Goal: Transaction & Acquisition: Purchase product/service

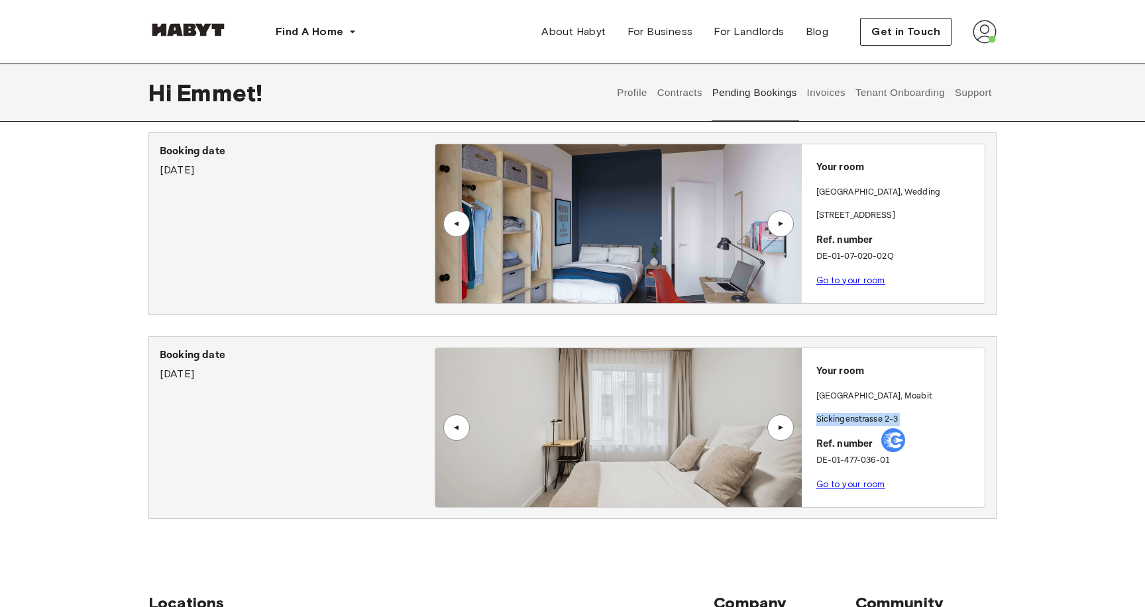
scroll to position [246, 0]
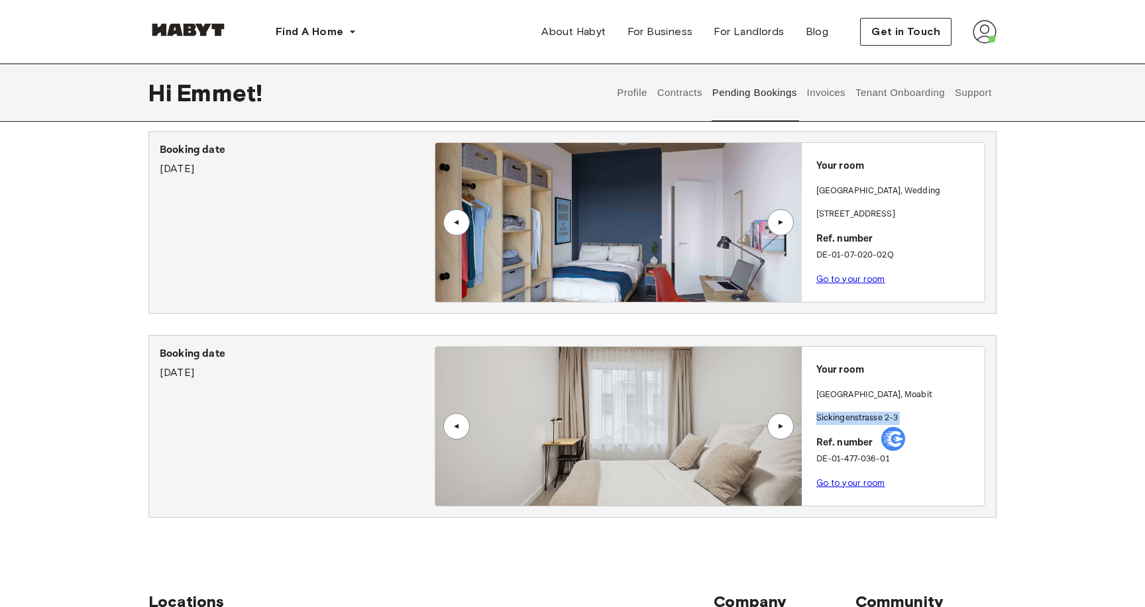
click at [855, 483] on link "Go to your room" at bounding box center [850, 483] width 69 height 10
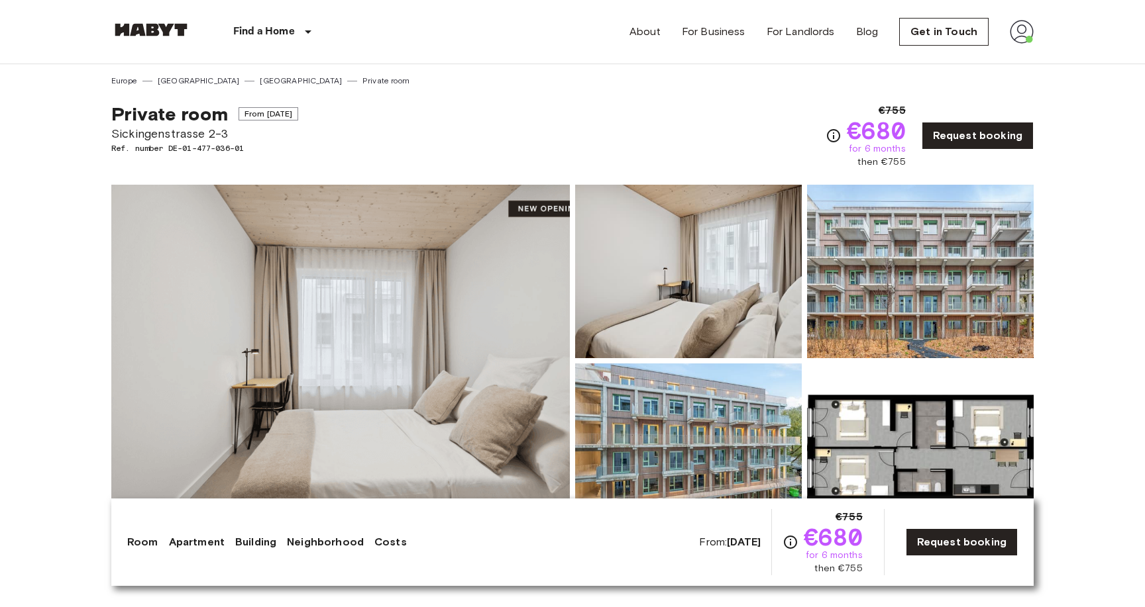
click at [224, 256] on img at bounding box center [340, 361] width 458 height 352
copy span "Sickingenstrasse 2-3"
drag, startPoint x: 231, startPoint y: 133, endPoint x: 101, endPoint y: 136, distance: 129.9
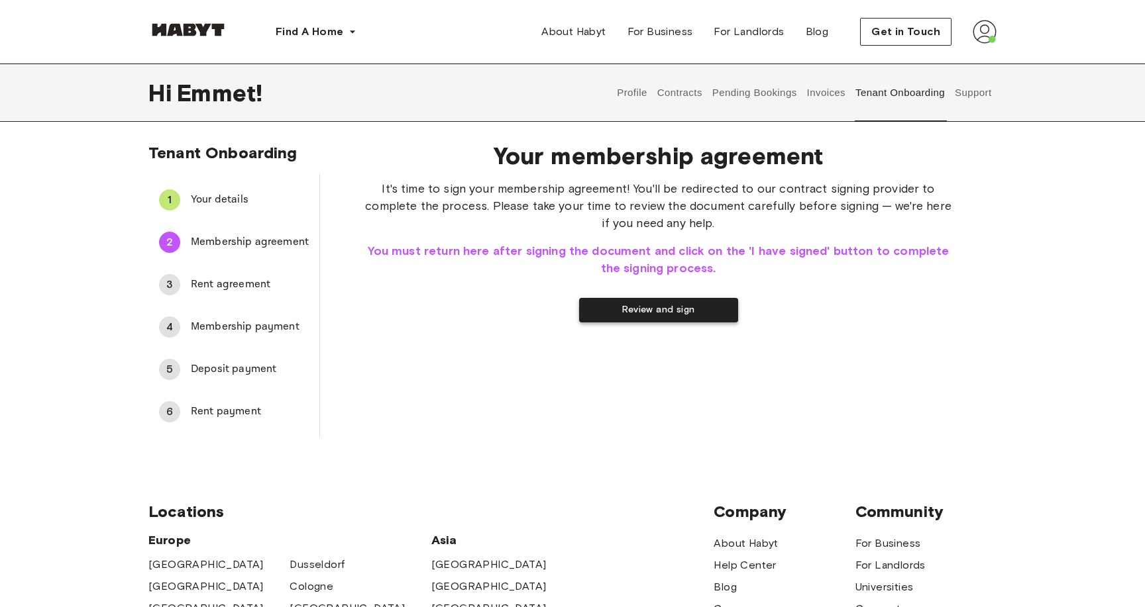
click at [651, 309] on button "Review and sign" at bounding box center [658, 310] width 159 height 25
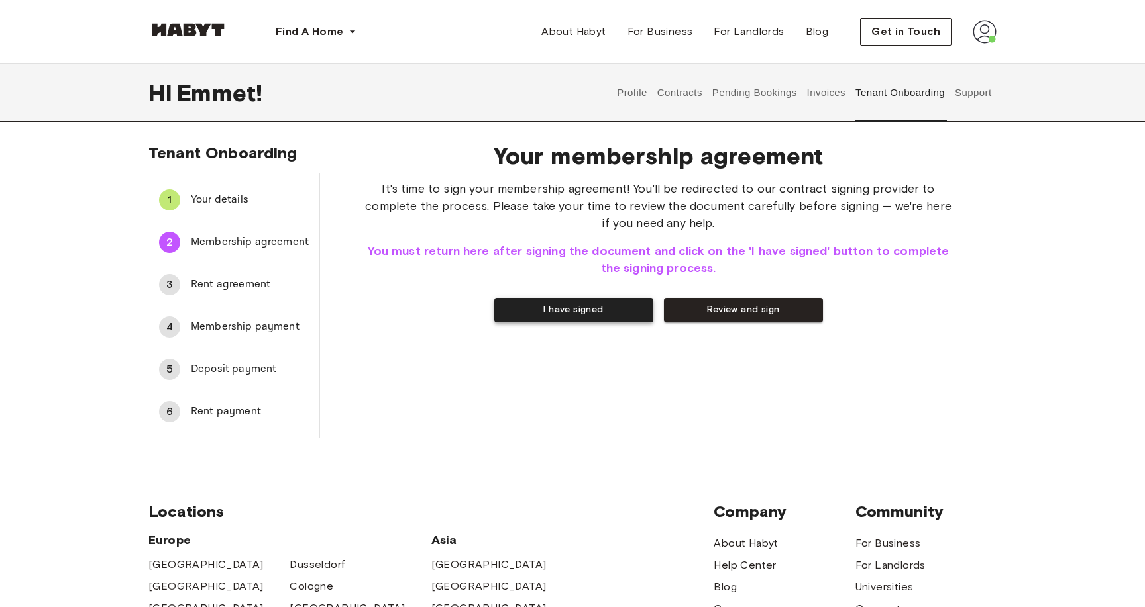
click at [539, 310] on button "I have signed" at bounding box center [573, 310] width 159 height 25
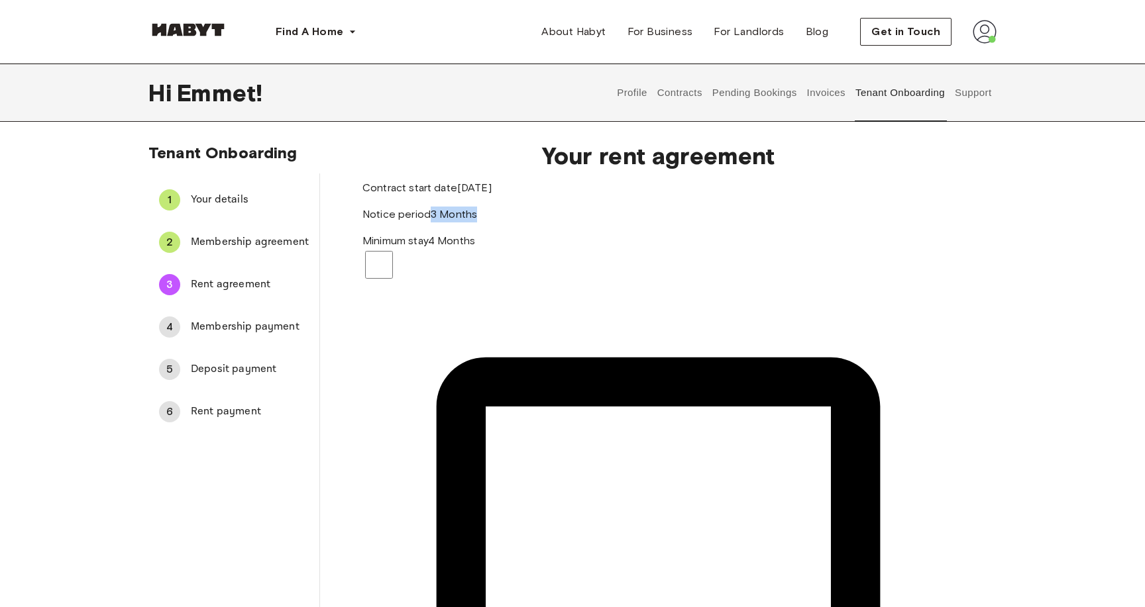
drag, startPoint x: 837, startPoint y: 258, endPoint x: 895, endPoint y: 250, distance: 58.8
click at [895, 223] on div "Notice period 3 Months" at bounding box center [658, 215] width 592 height 16
click at [871, 223] on div "Notice period 3 Months" at bounding box center [658, 215] width 592 height 16
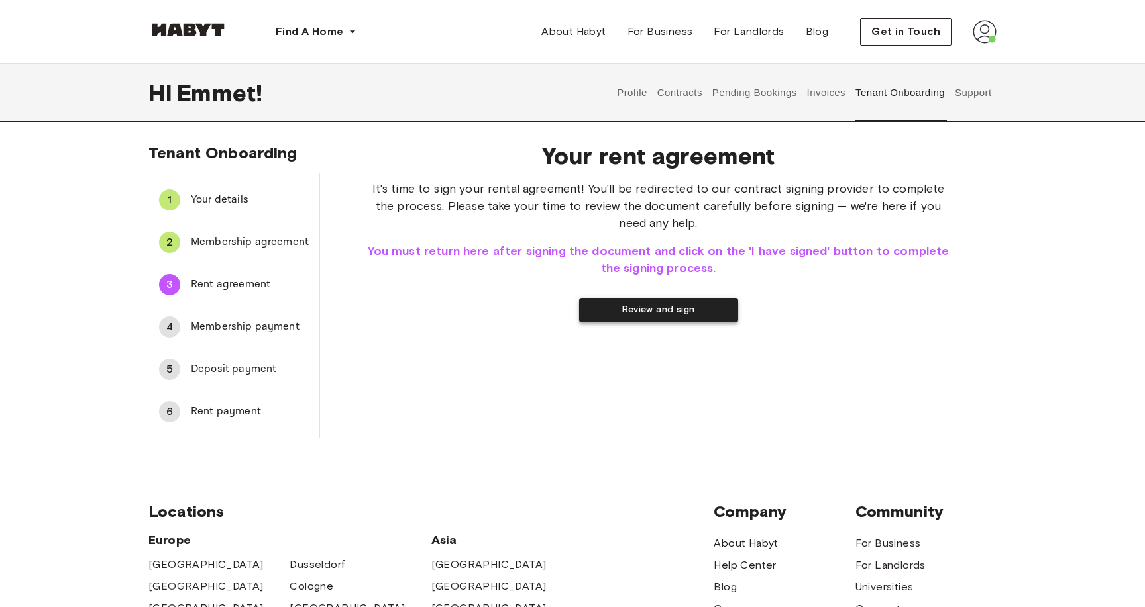
click at [647, 307] on button "Review and sign" at bounding box center [658, 310] width 159 height 25
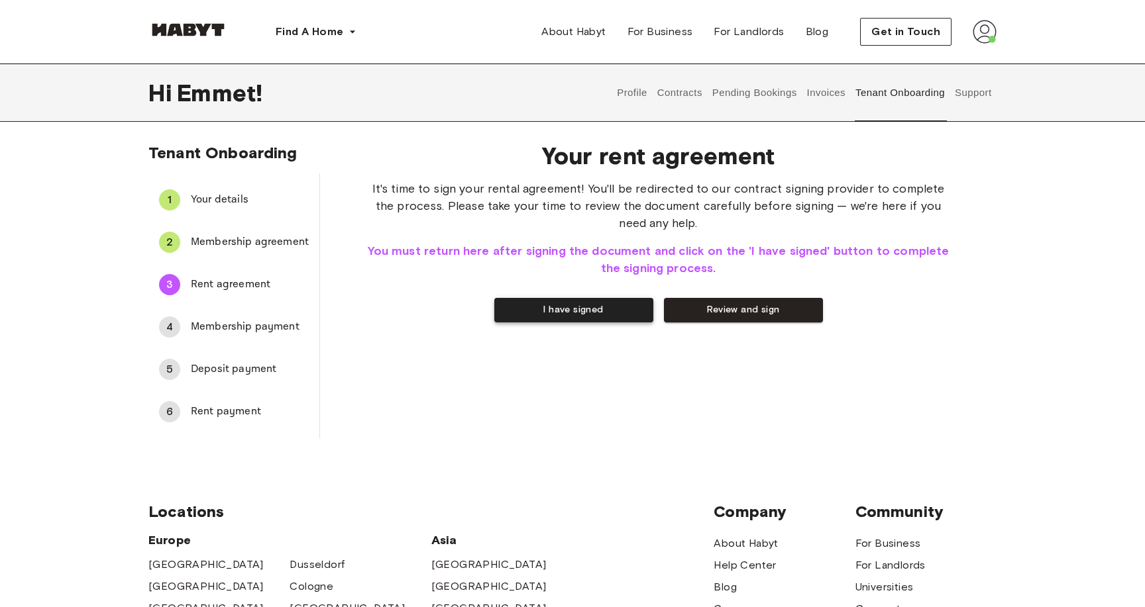
click at [558, 321] on button "I have signed" at bounding box center [573, 310] width 159 height 25
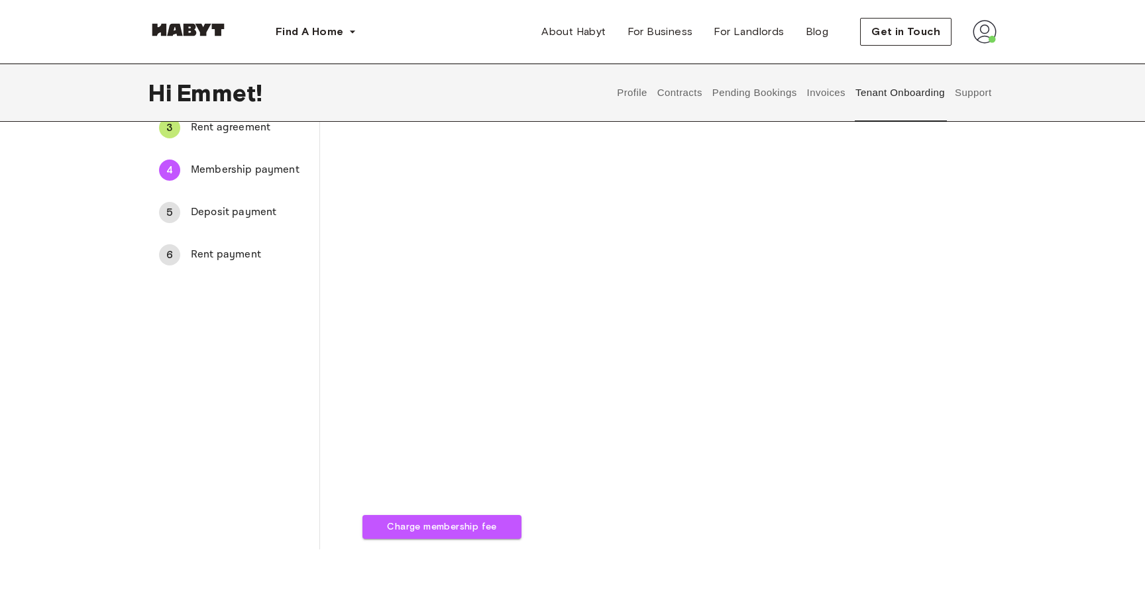
scroll to position [167, 0]
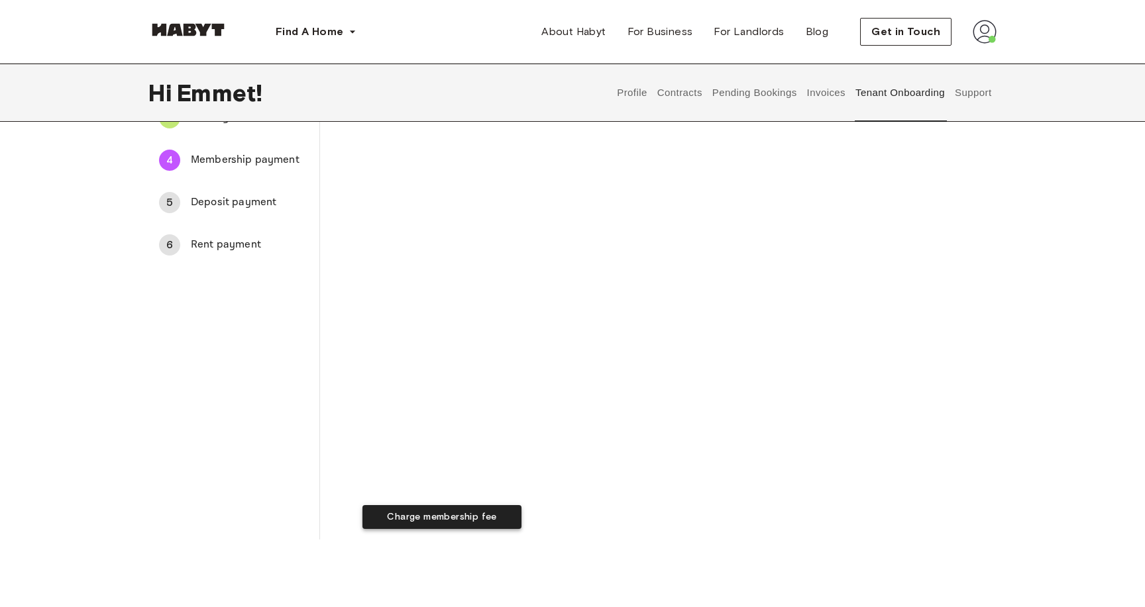
click at [521, 530] on button "Charge membership fee" at bounding box center [441, 517] width 159 height 25
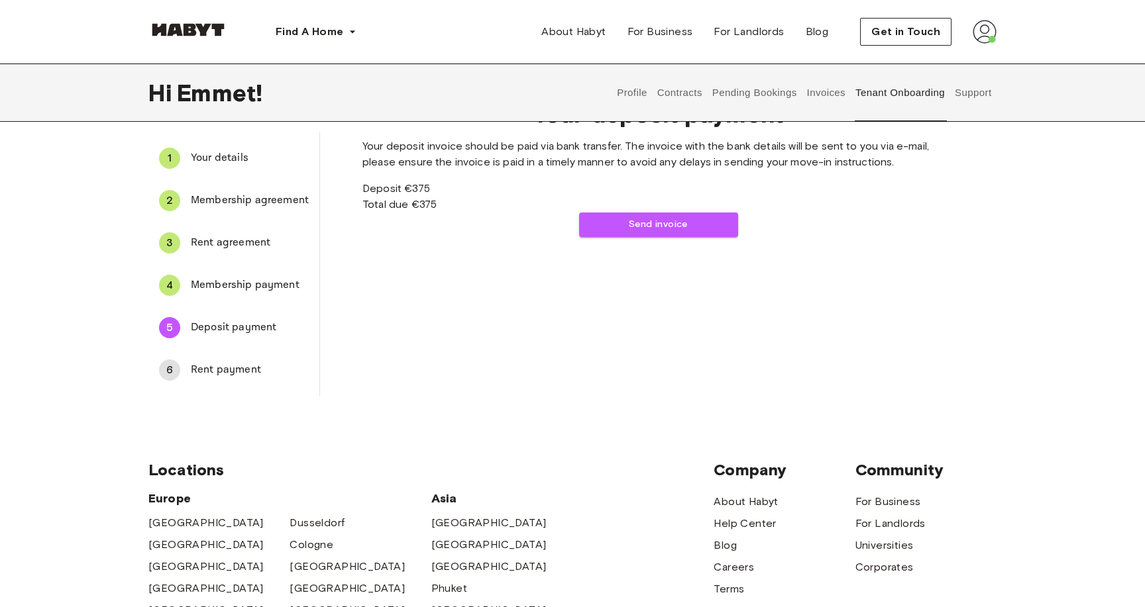
scroll to position [0, 0]
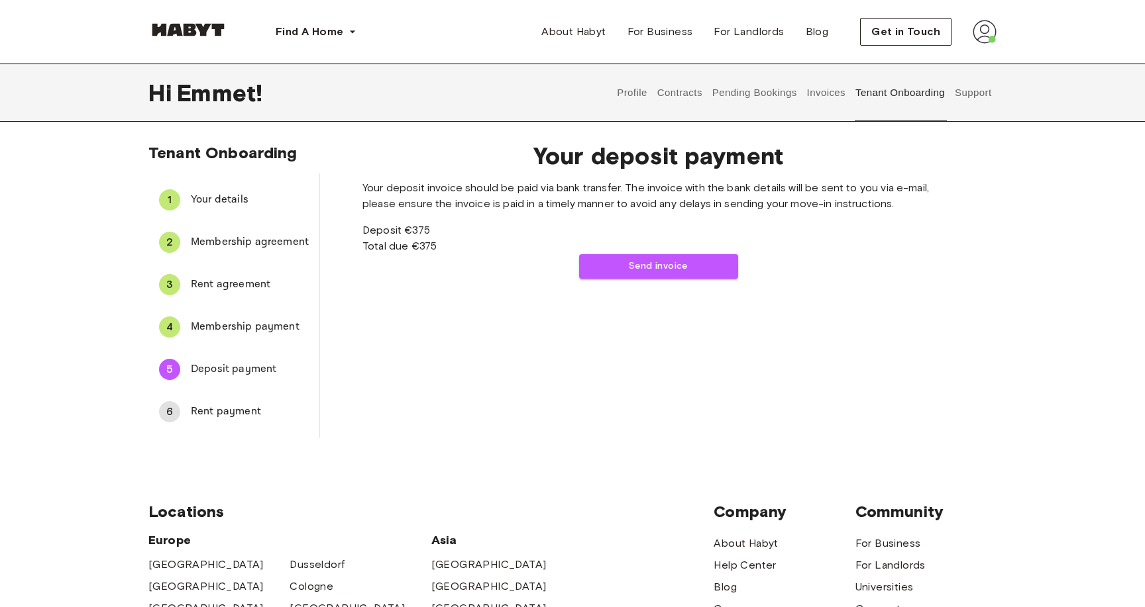
click at [191, 409] on span "Rent payment" at bounding box center [250, 412] width 118 height 16
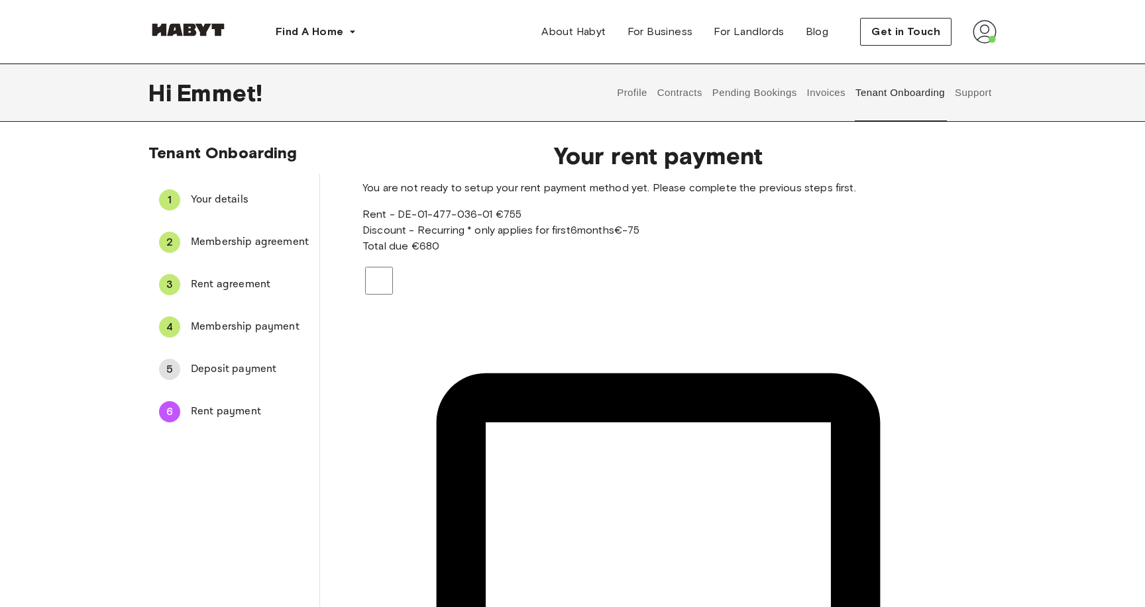
click at [195, 378] on div "5 Deposit payment" at bounding box center [233, 370] width 171 height 32
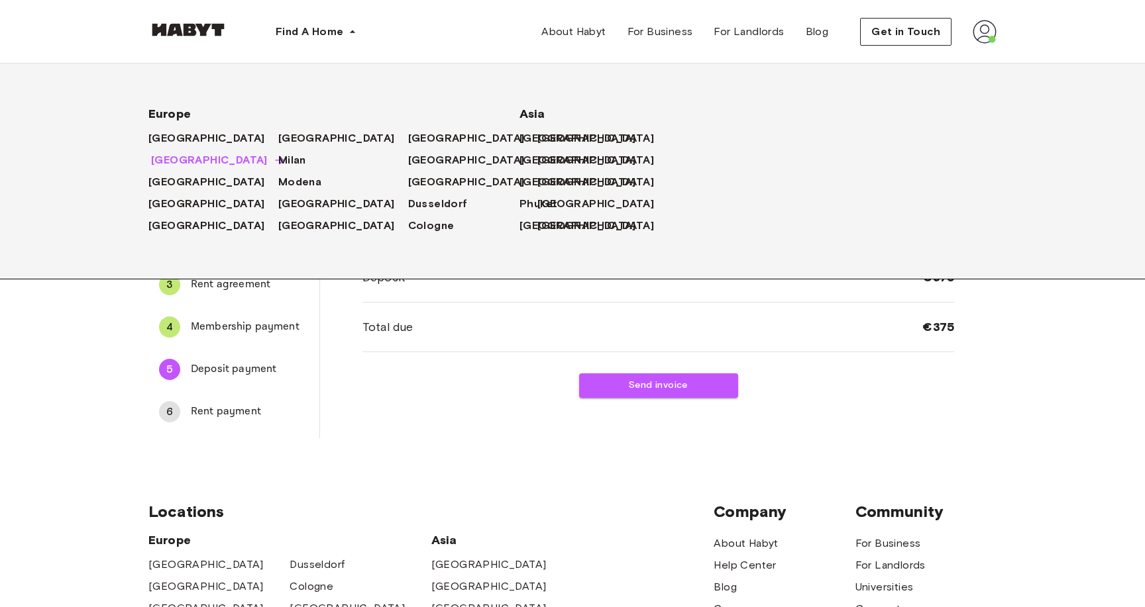
click at [156, 159] on span "[GEOGRAPHIC_DATA]" at bounding box center [209, 160] width 117 height 16
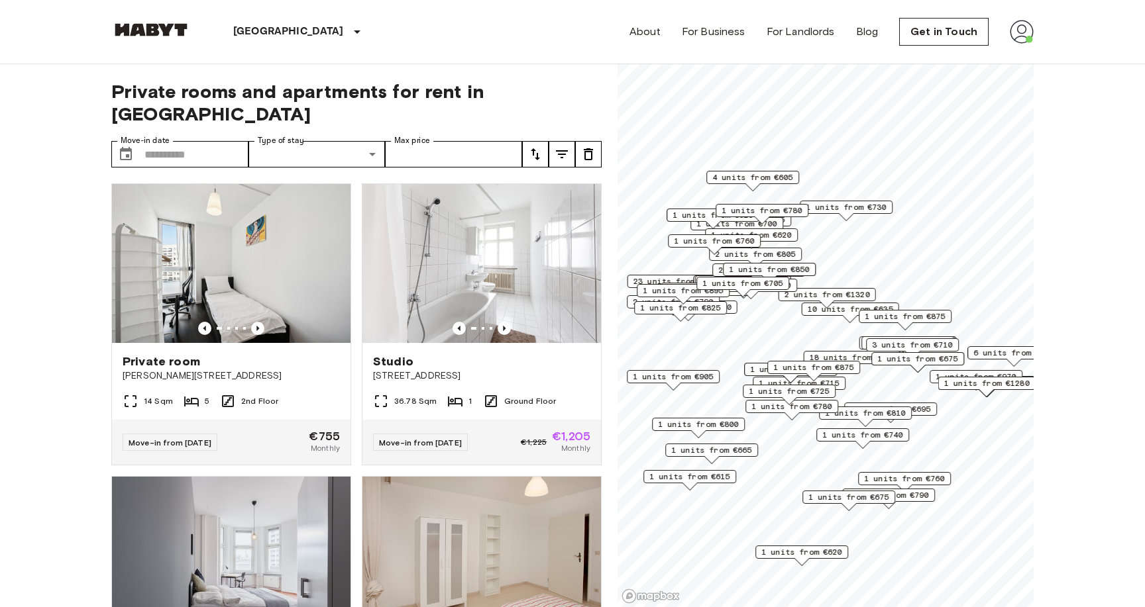
click at [535, 146] on icon "tune" at bounding box center [535, 154] width 16 height 16
click at [550, 184] on li "Lowest price" at bounding box center [588, 181] width 132 height 24
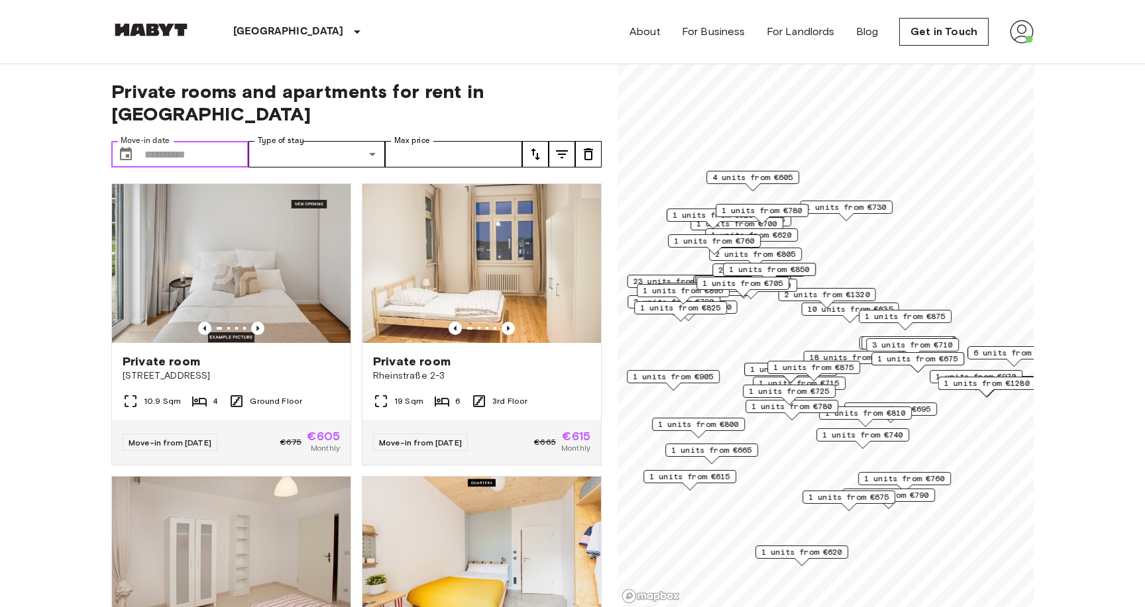
click at [205, 141] on input "Move-in date" at bounding box center [196, 154] width 104 height 26
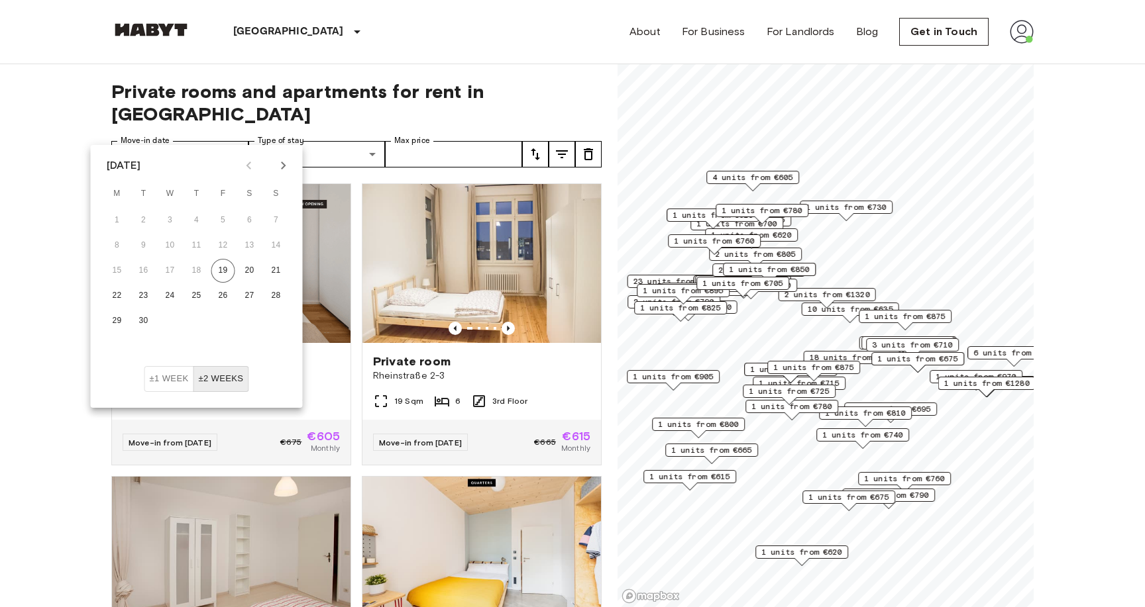
click at [282, 164] on icon "Next month" at bounding box center [284, 166] width 16 height 16
click at [252, 215] on button "1" at bounding box center [250, 221] width 24 height 24
type input "**********"
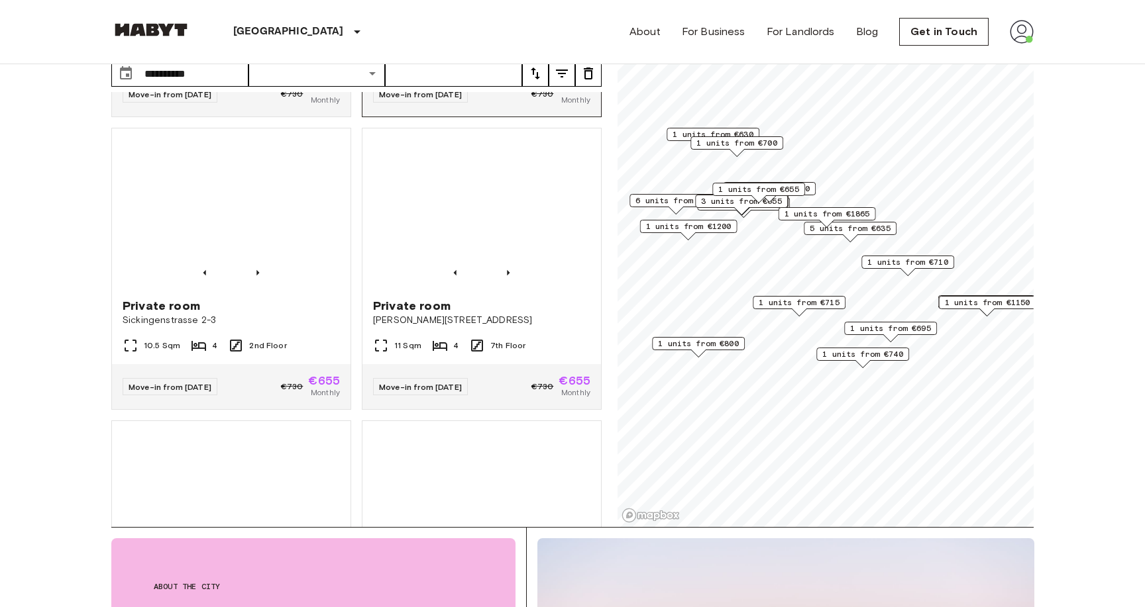
scroll to position [1160, 0]
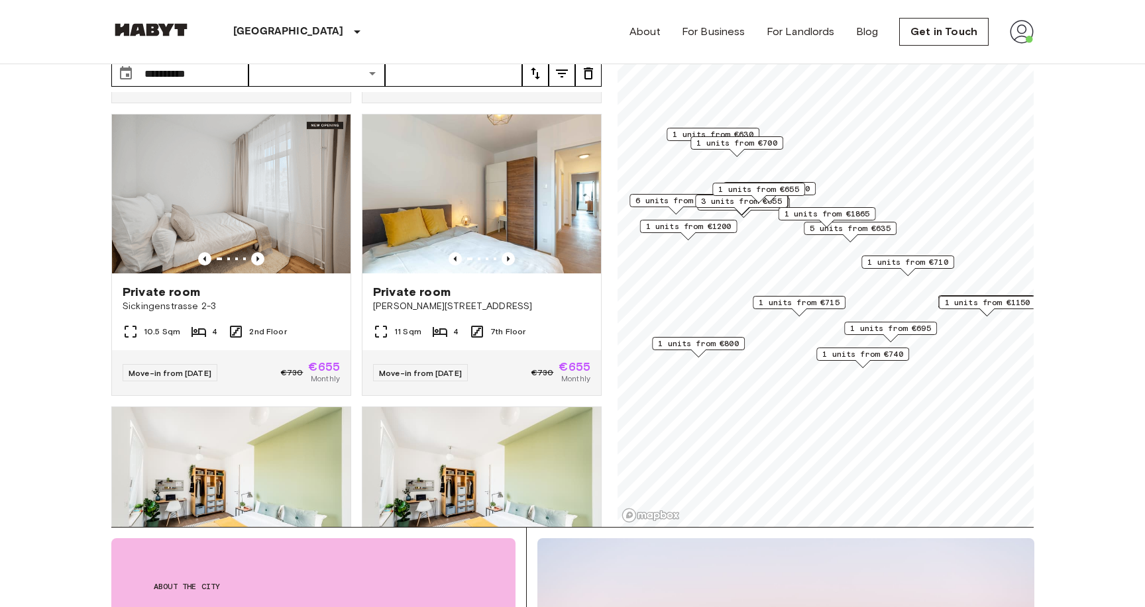
click at [798, 303] on span "1 units from €715" at bounding box center [799, 303] width 81 height 12
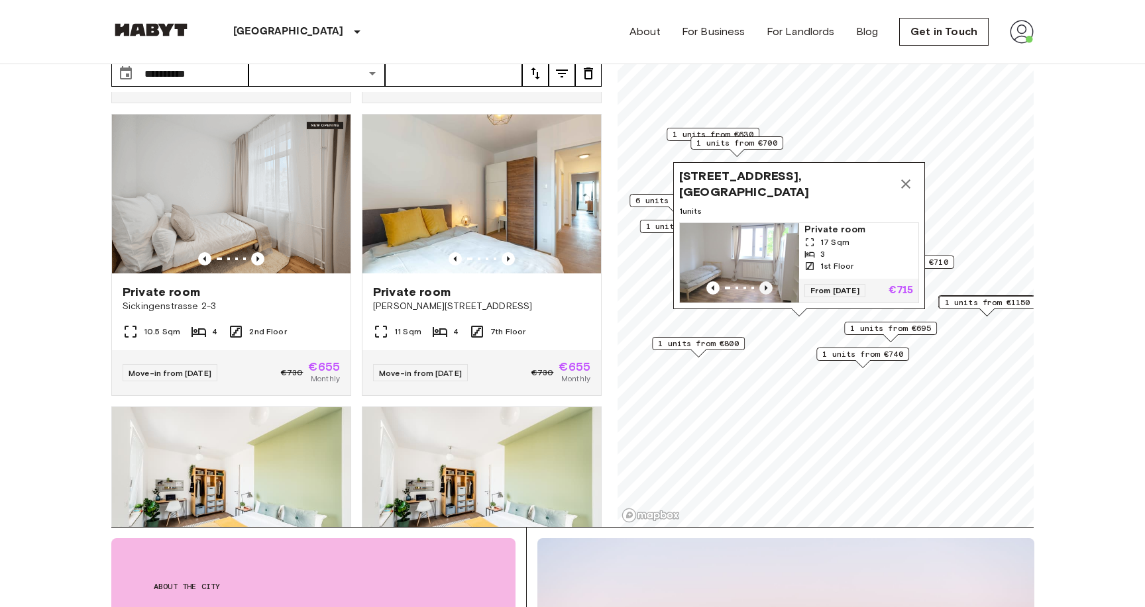
click at [763, 289] on icon "Previous image" at bounding box center [765, 288] width 13 height 13
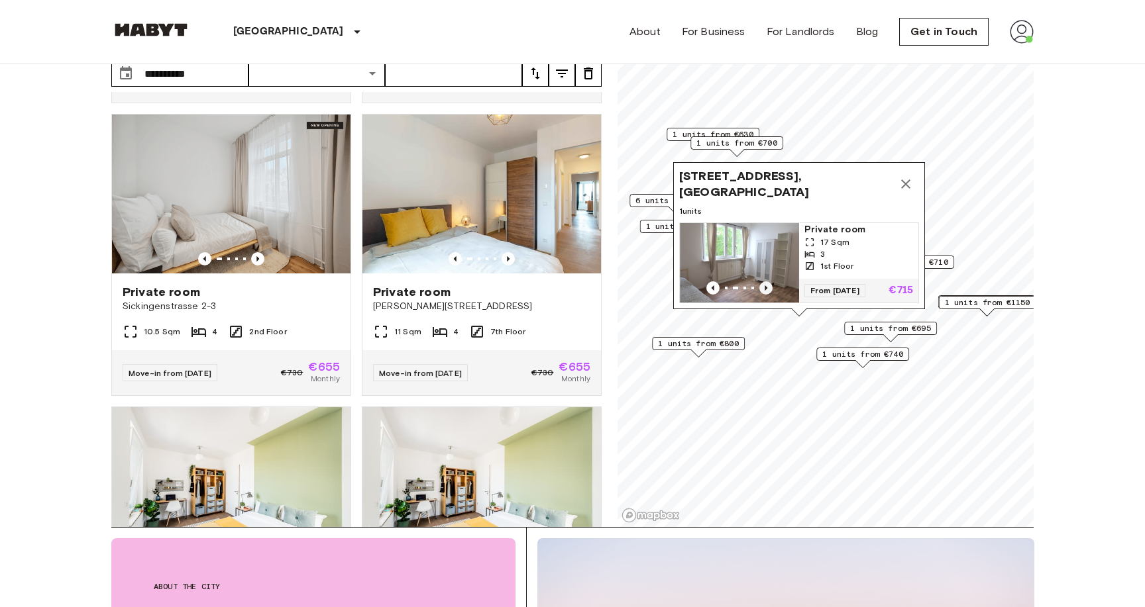
click at [763, 289] on icon "Previous image" at bounding box center [765, 288] width 13 height 13
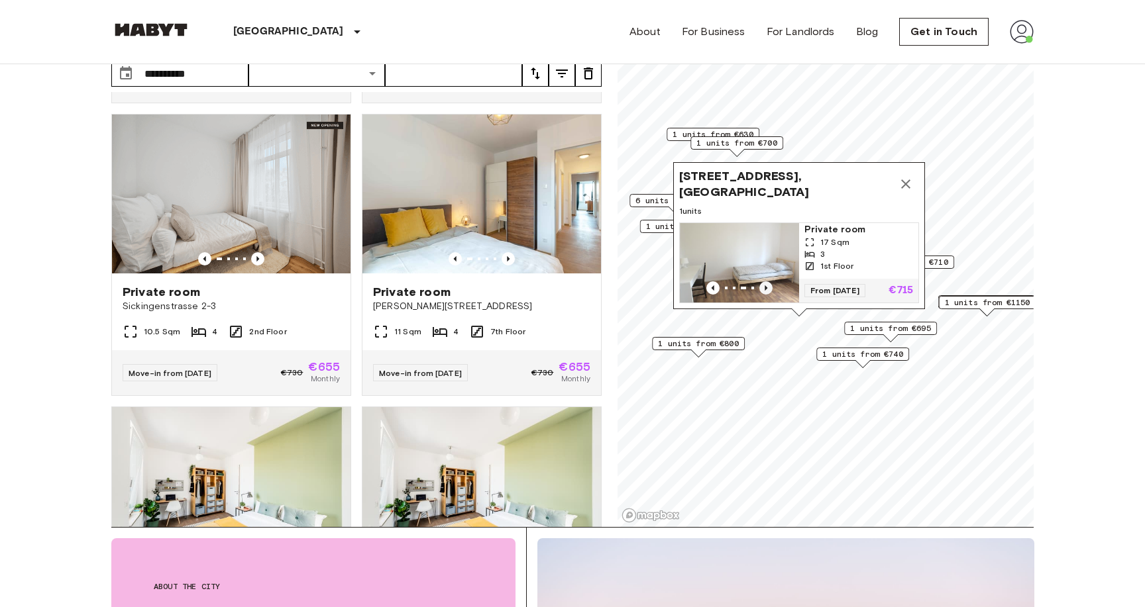
click at [763, 289] on icon "Previous image" at bounding box center [765, 288] width 13 height 13
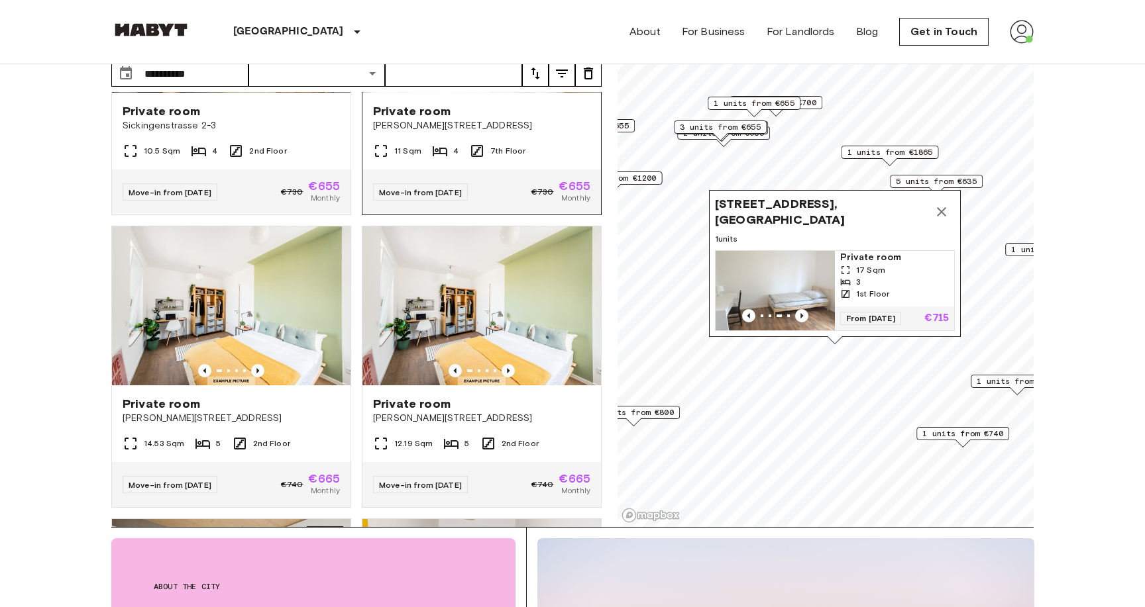
scroll to position [1351, 0]
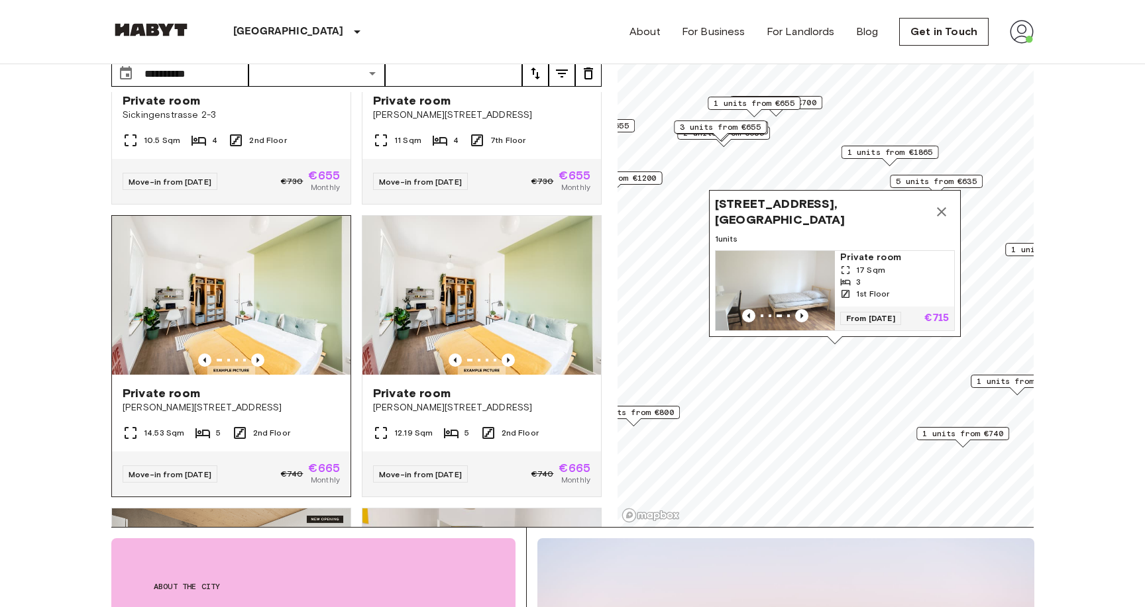
click at [289, 315] on img at bounding box center [231, 295] width 238 height 159
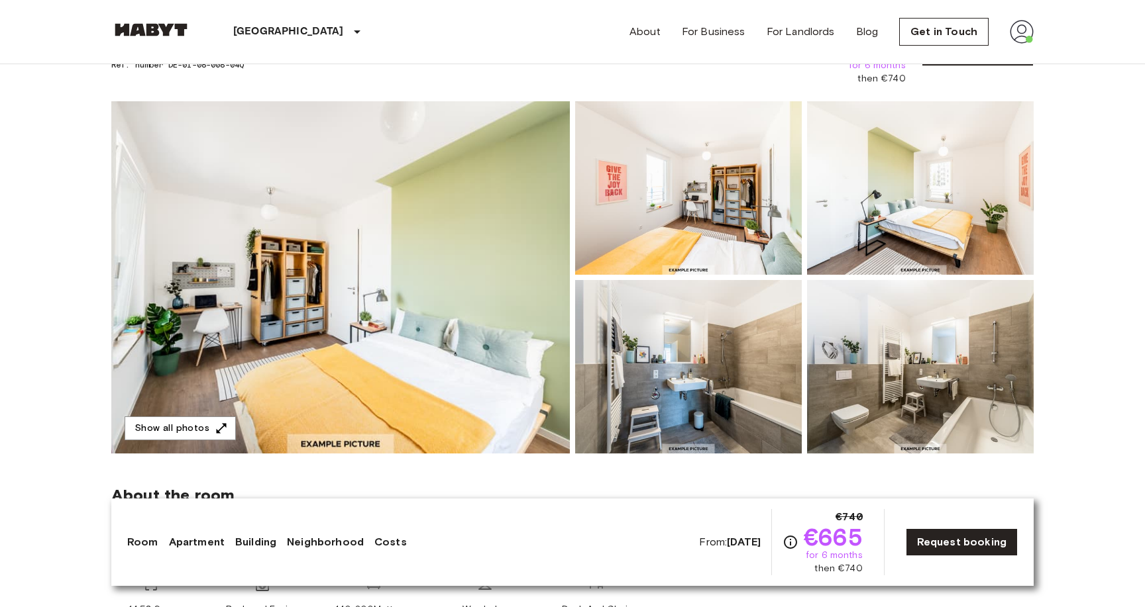
scroll to position [95, 0]
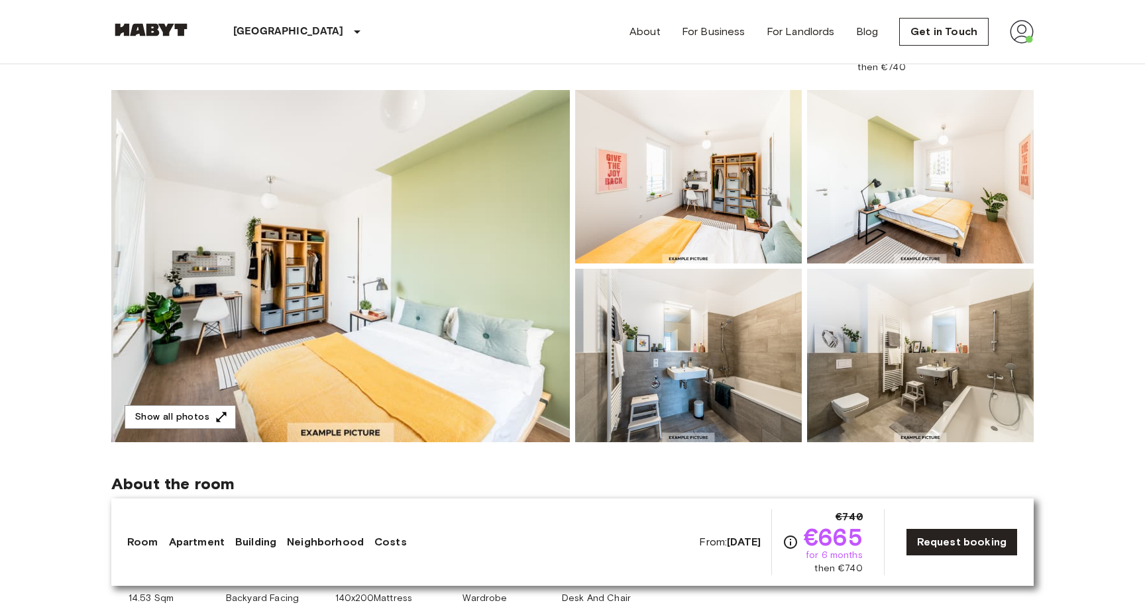
click at [731, 197] on img at bounding box center [688, 177] width 227 height 174
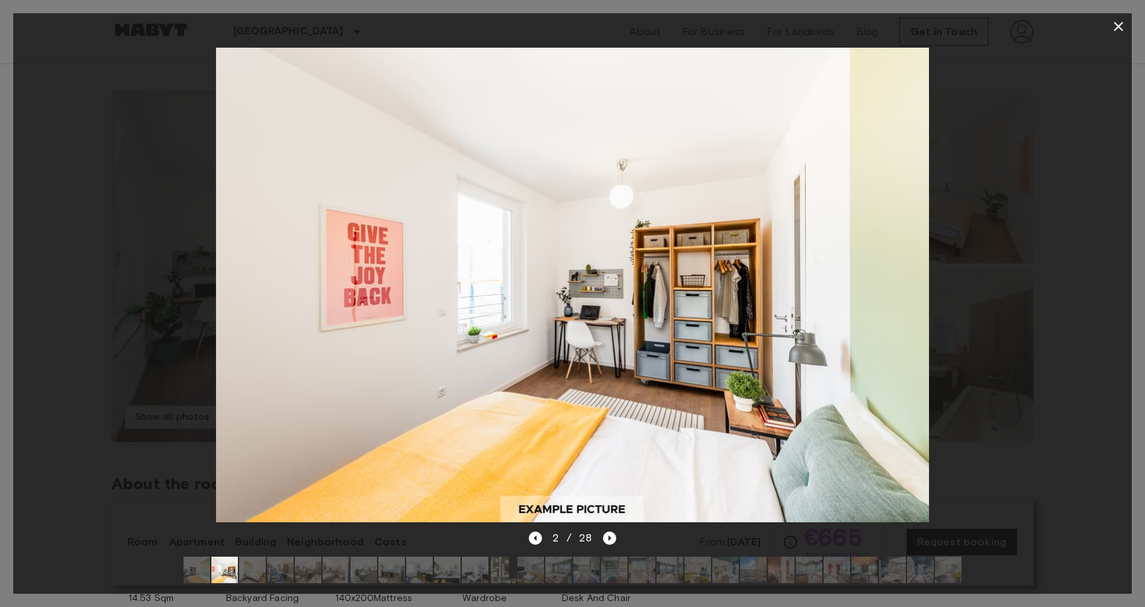
click at [1029, 321] on div at bounding box center [572, 285] width 1118 height 491
click at [1118, 37] on button "button" at bounding box center [1118, 26] width 26 height 26
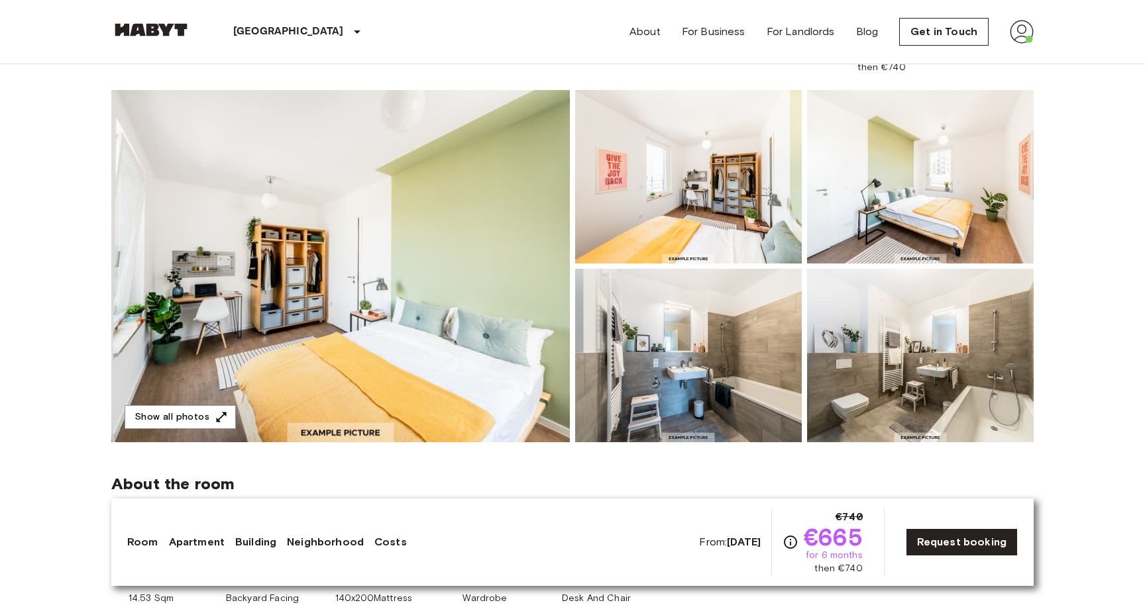
scroll to position [131, 0]
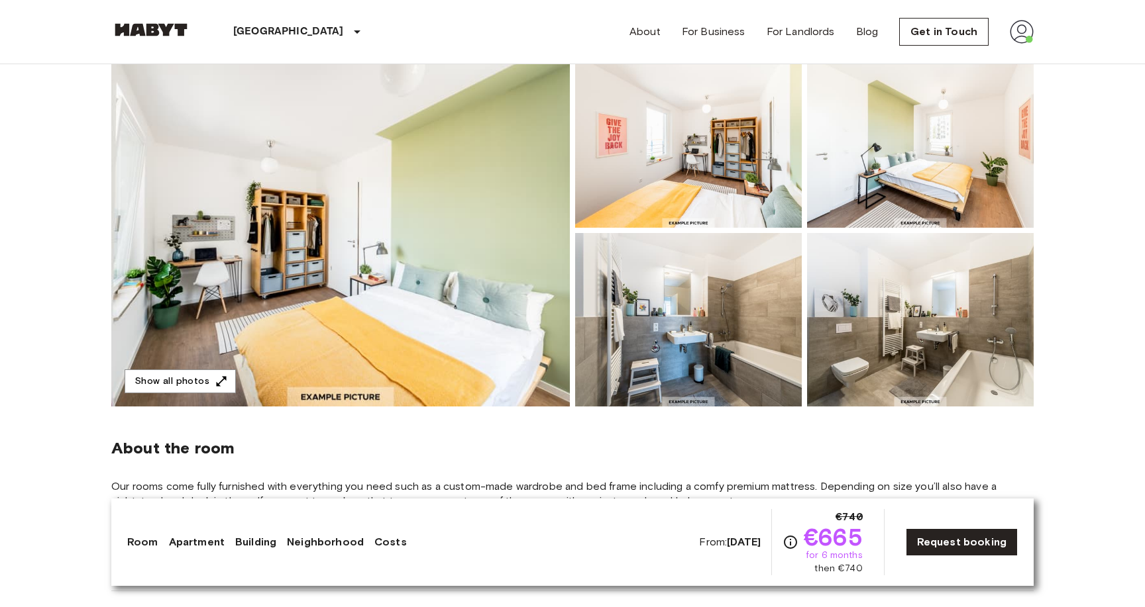
click at [855, 311] on img at bounding box center [920, 320] width 227 height 174
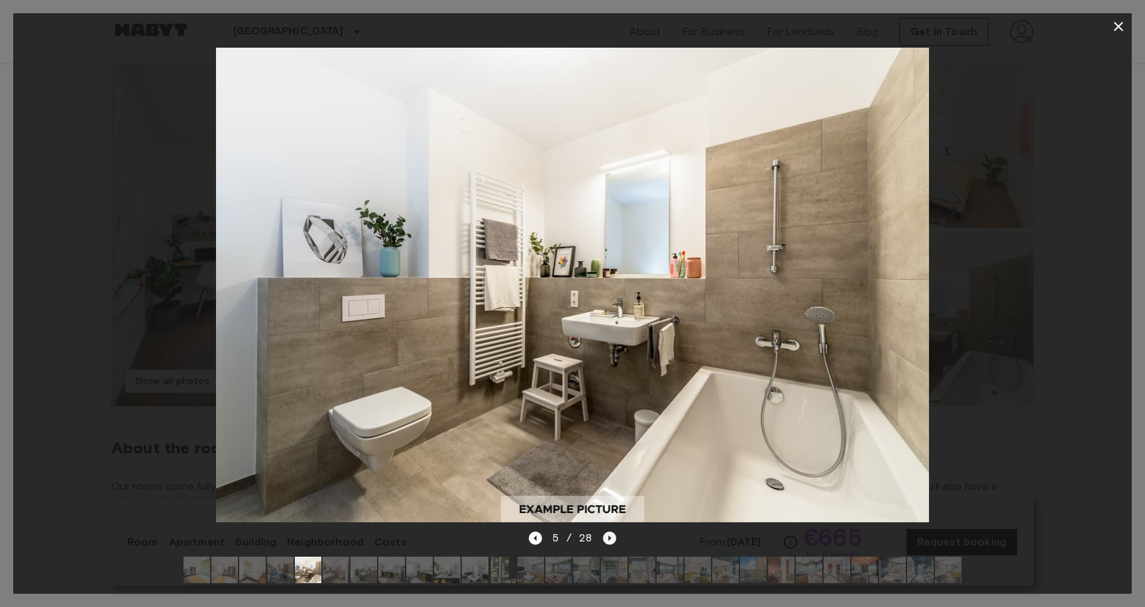
click at [610, 538] on icon "Next image" at bounding box center [609, 538] width 13 height 13
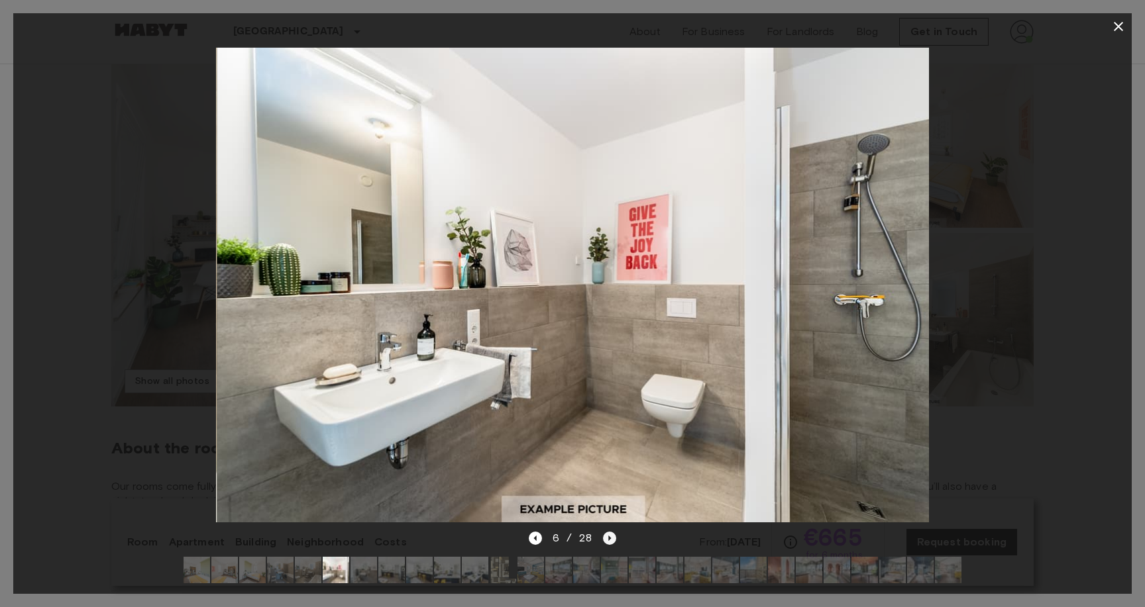
click at [610, 538] on icon "Next image" at bounding box center [609, 538] width 13 height 13
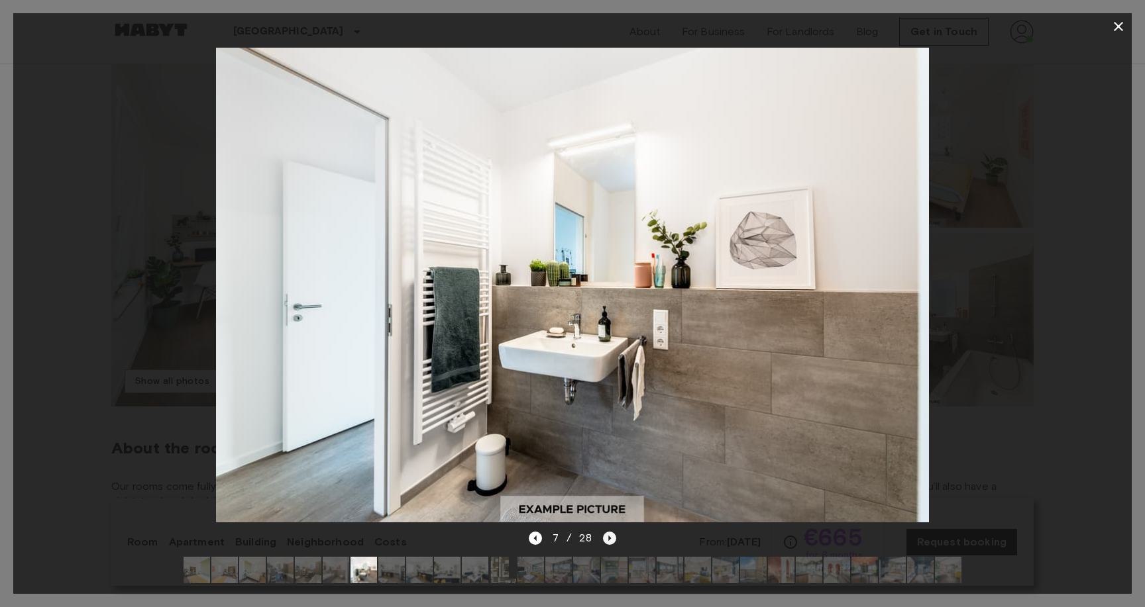
click at [610, 538] on icon "Next image" at bounding box center [609, 538] width 13 height 13
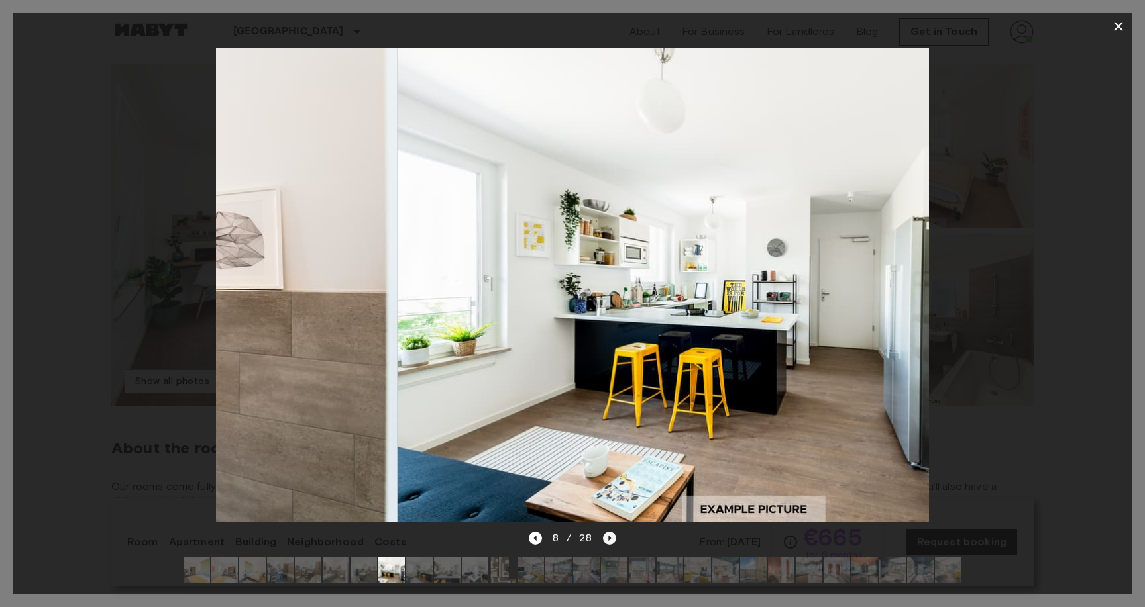
click at [610, 538] on icon "Next image" at bounding box center [609, 538] width 13 height 13
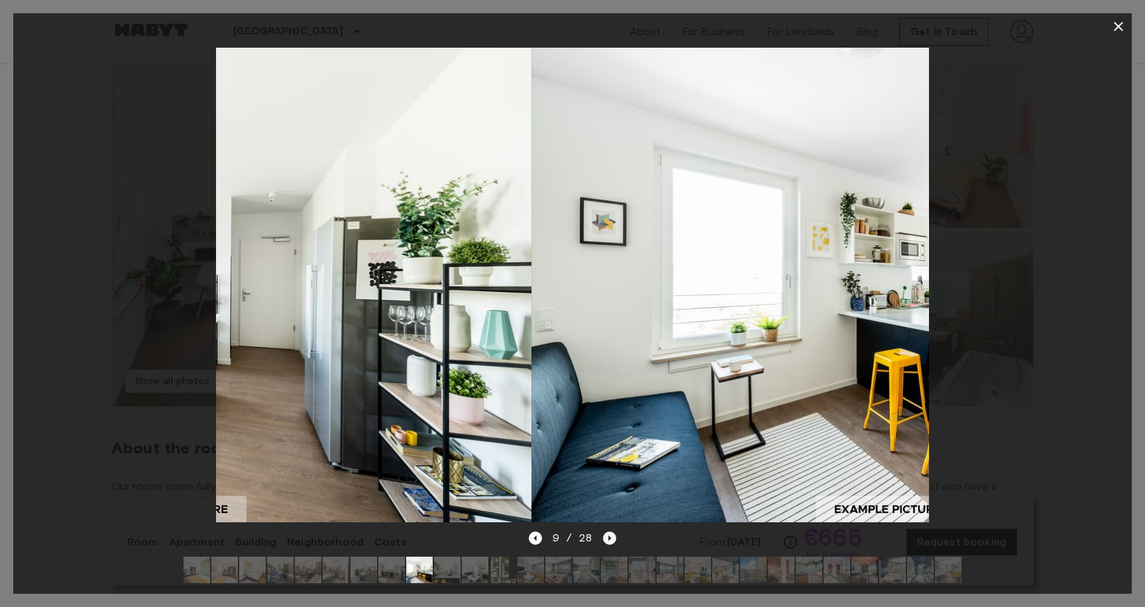
click at [610, 538] on icon "Next image" at bounding box center [609, 538] width 13 height 13
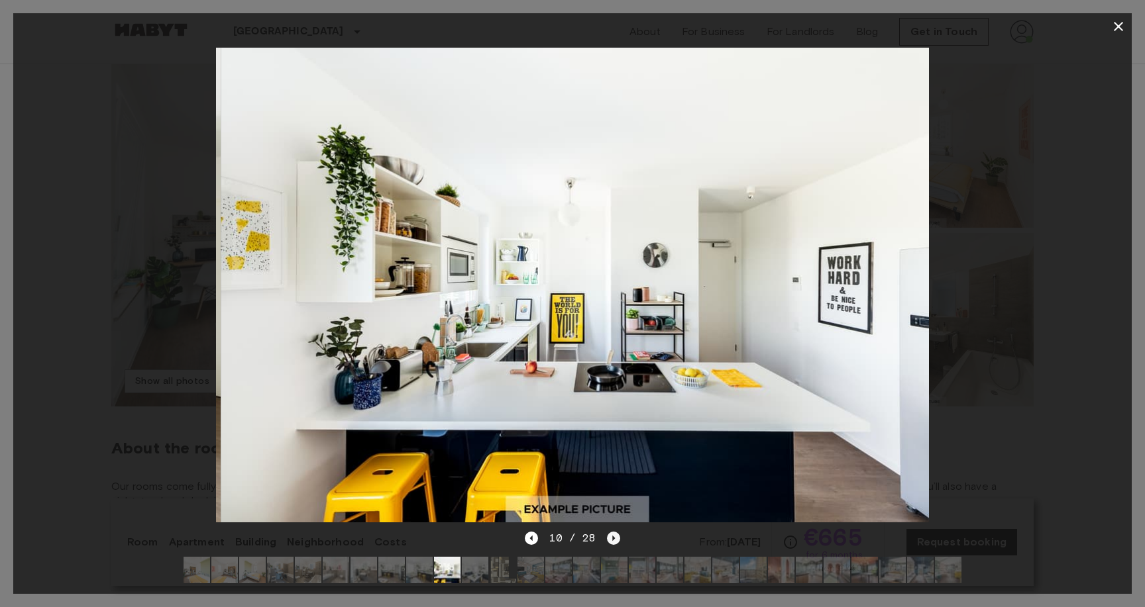
click at [610, 538] on icon "Next image" at bounding box center [613, 538] width 13 height 13
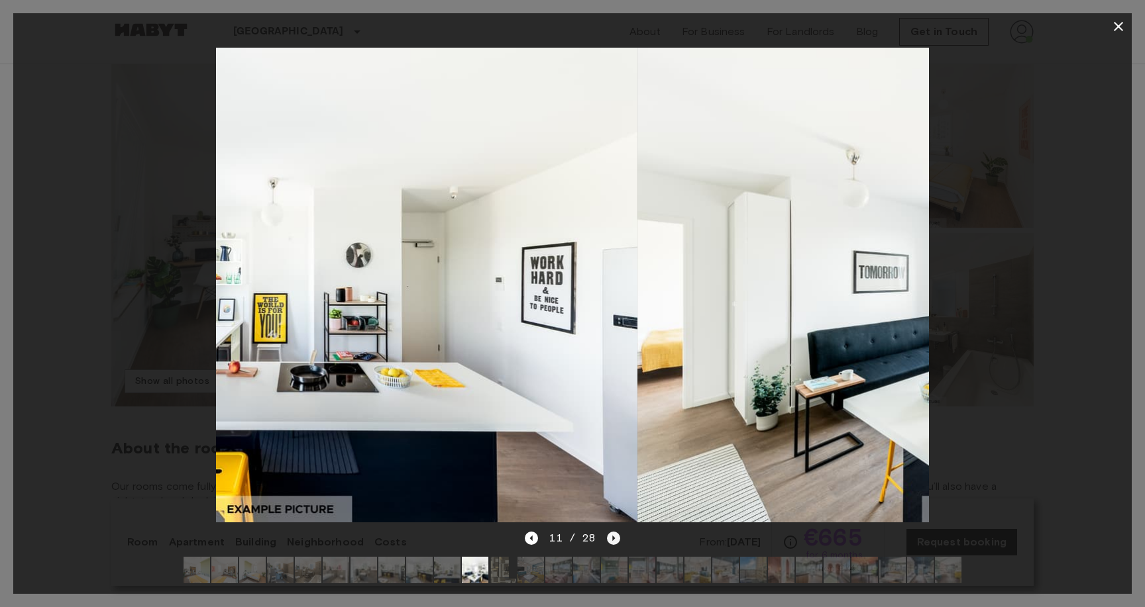
click at [610, 538] on icon "Next image" at bounding box center [613, 538] width 13 height 13
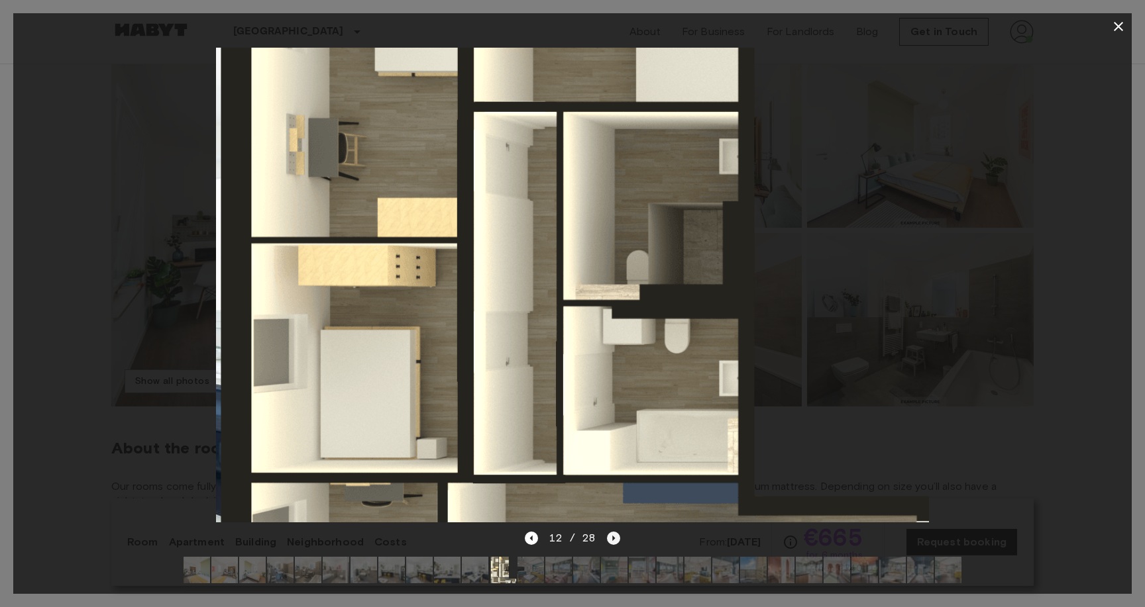
click at [610, 538] on icon "Next image" at bounding box center [613, 538] width 13 height 13
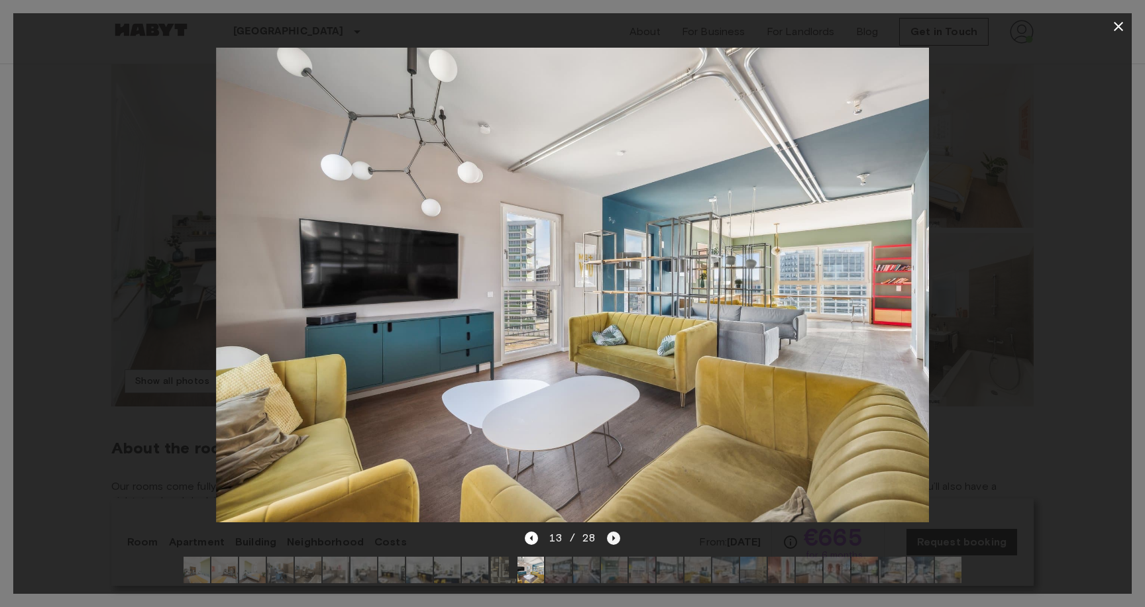
click at [610, 538] on icon "Next image" at bounding box center [613, 538] width 13 height 13
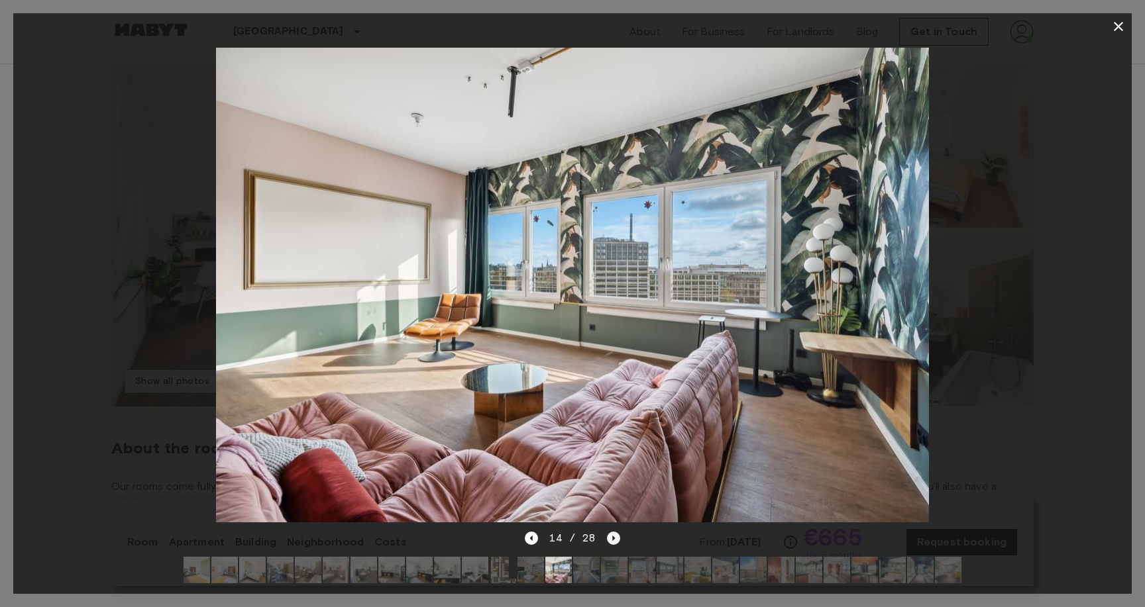
click at [610, 538] on icon "Next image" at bounding box center [613, 538] width 13 height 13
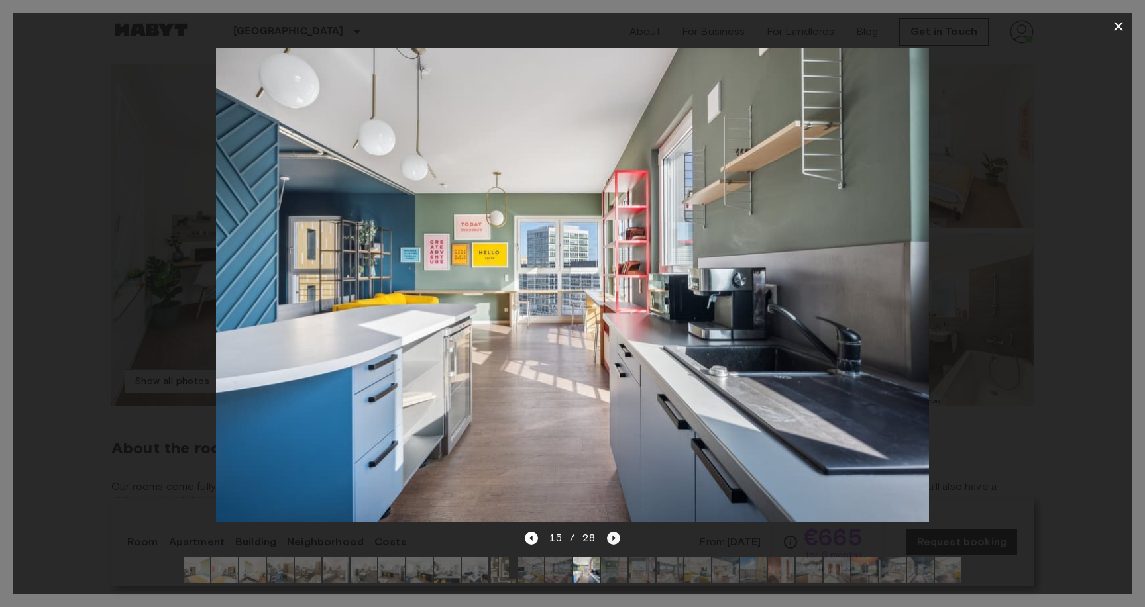
click at [610, 538] on icon "Next image" at bounding box center [613, 538] width 13 height 13
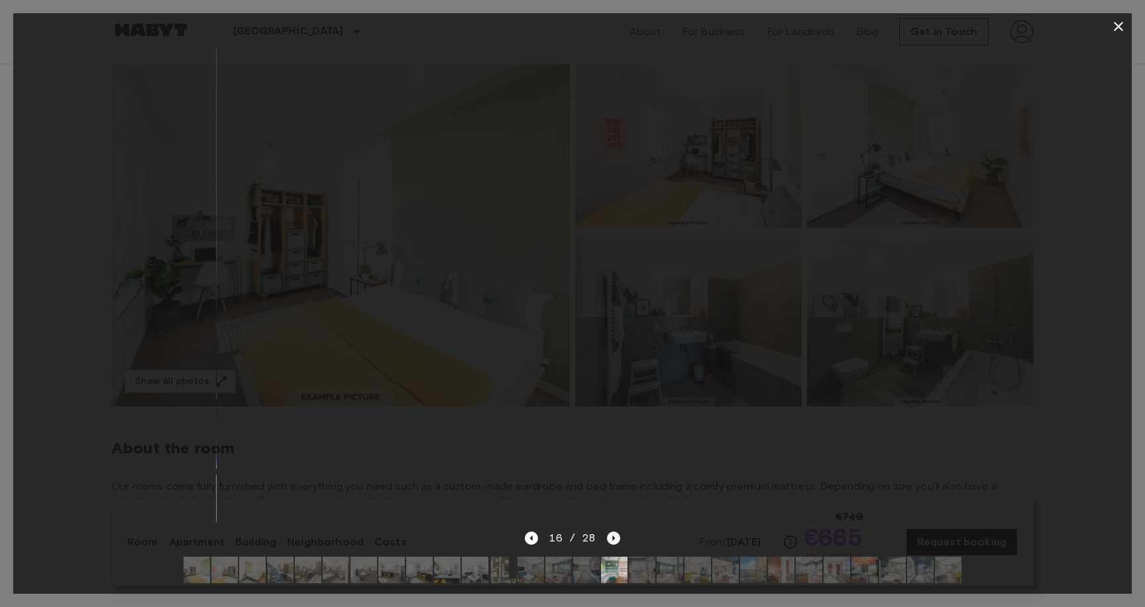
click at [610, 538] on icon "Next image" at bounding box center [613, 538] width 13 height 13
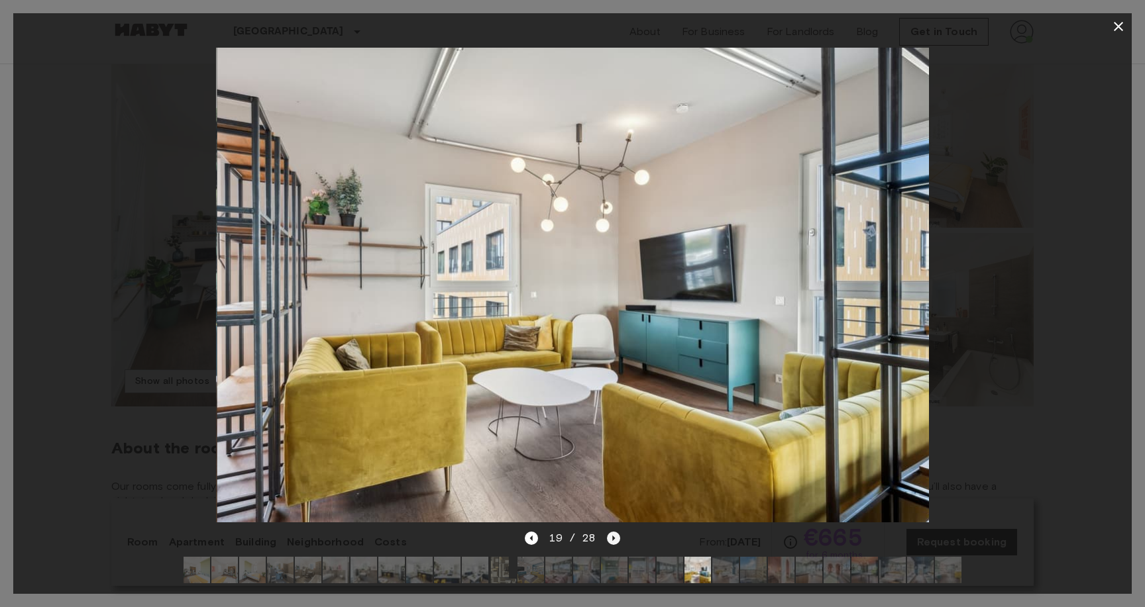
click at [610, 538] on icon "Next image" at bounding box center [613, 538] width 13 height 13
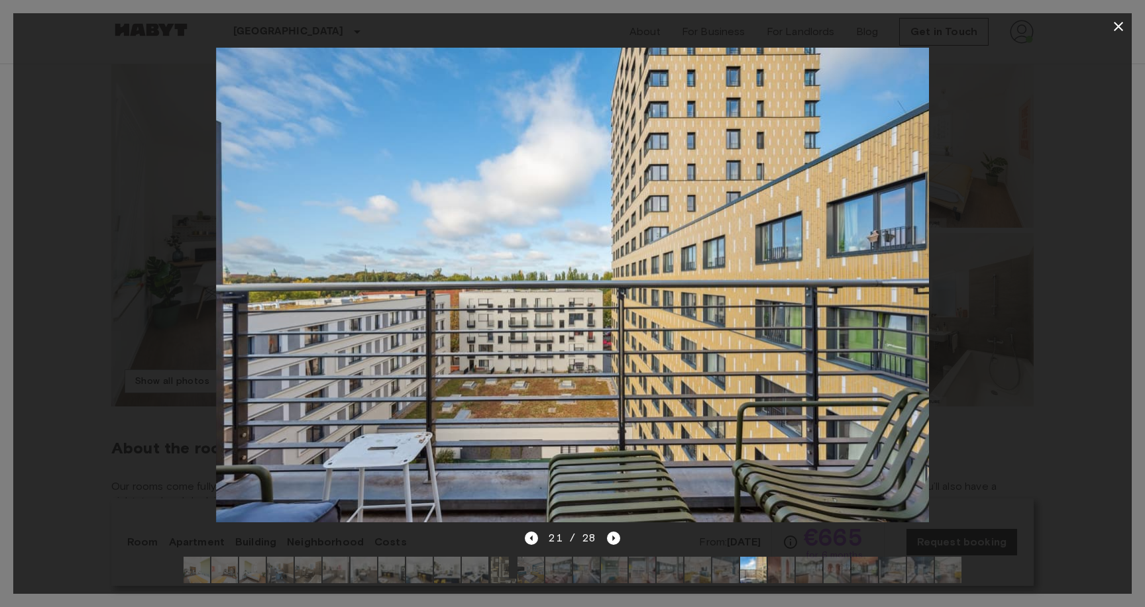
click at [1082, 152] on div at bounding box center [572, 285] width 1118 height 491
click at [1115, 27] on icon "button" at bounding box center [1118, 27] width 16 height 16
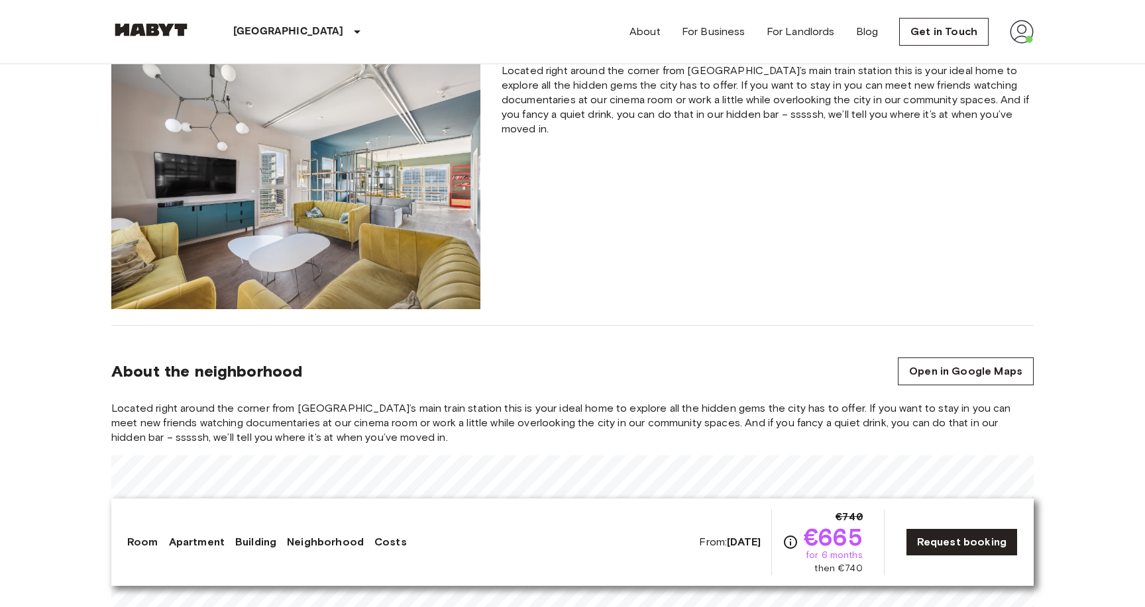
scroll to position [1181, 0]
